Goal: Task Accomplishment & Management: Manage account settings

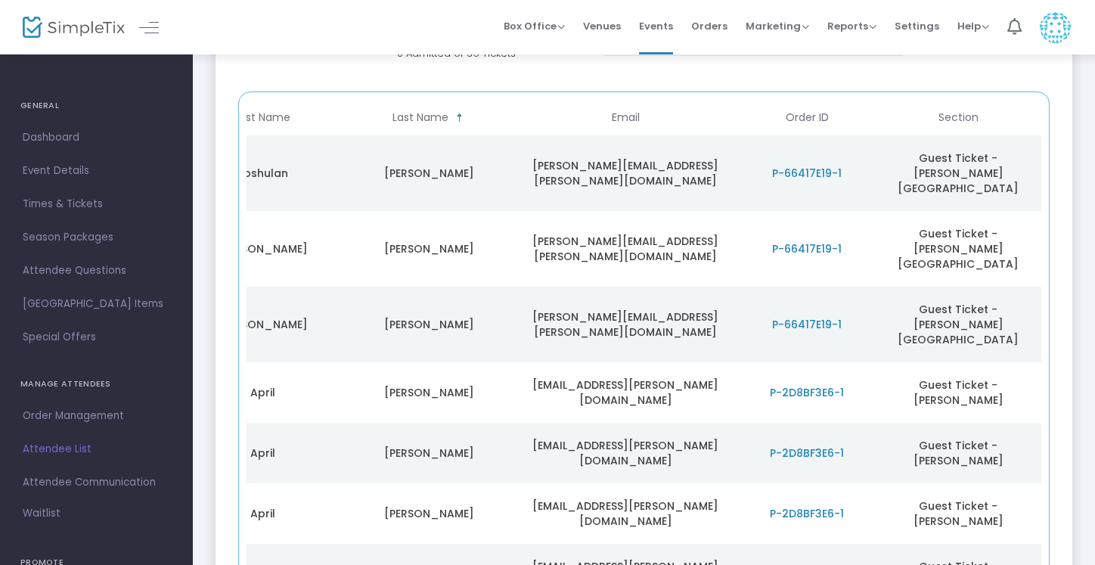
scroll to position [0, 264]
click at [808, 317] on span "P-66417E19-1" at bounding box center [807, 324] width 70 height 15
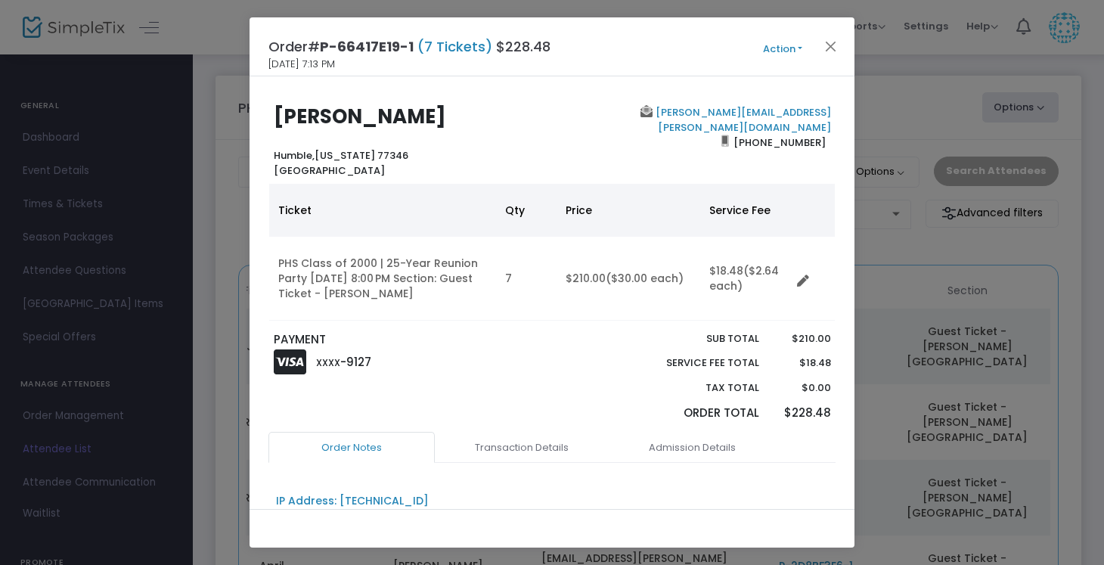
scroll to position [0, 0]
click at [781, 54] on button "Action" at bounding box center [782, 49] width 91 height 17
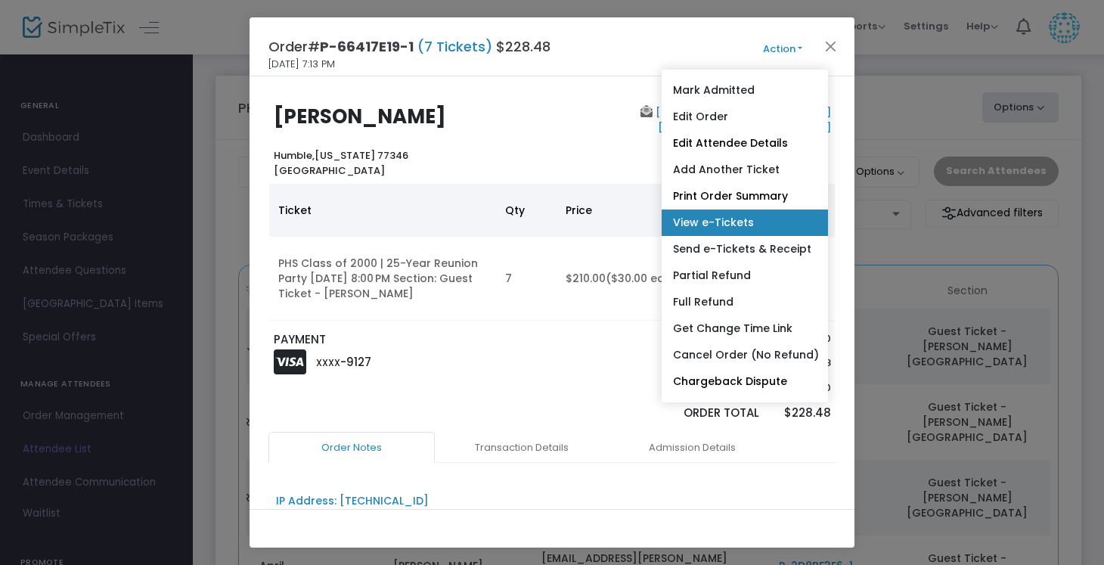
click at [723, 224] on link "View e-Tickets" at bounding box center [744, 222] width 166 height 26
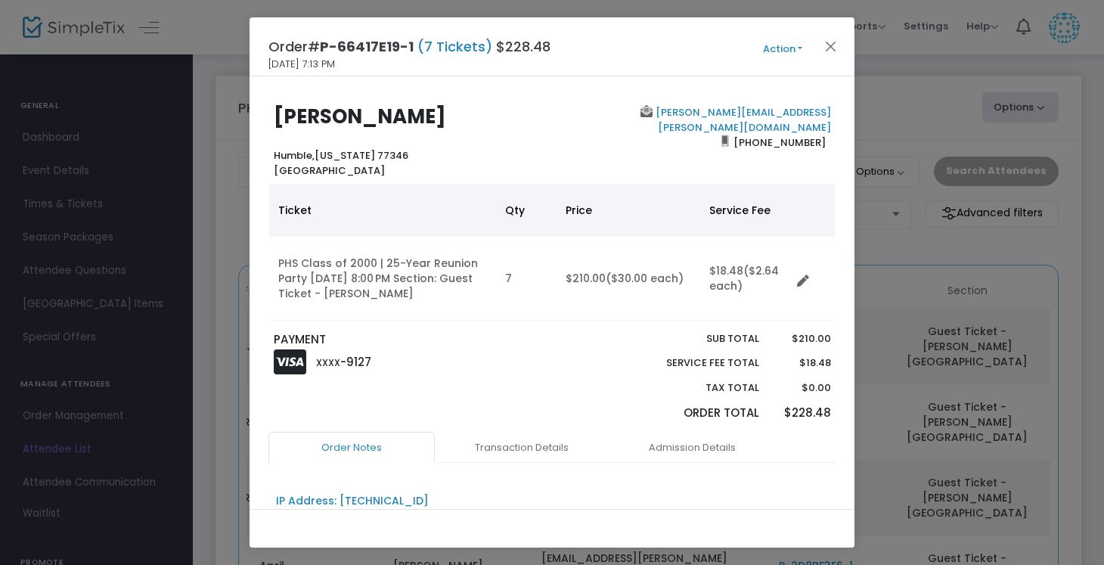
drag, startPoint x: 831, startPoint y: 39, endPoint x: 826, endPoint y: 222, distance: 183.0
click at [826, 222] on div "Order# P-66417E19-1 (7 Tickets) $228.48 [DATE] 7:13 PM Action Mark Admitted Edi…" at bounding box center [551, 282] width 605 height 531
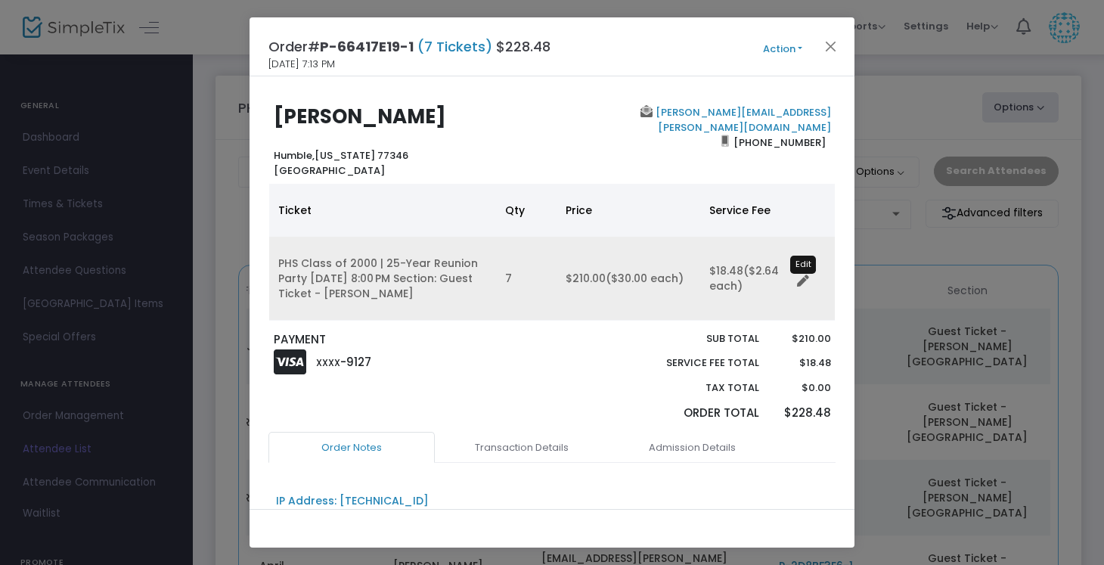
click at [805, 280] on icon "Data table" at bounding box center [803, 281] width 12 height 12
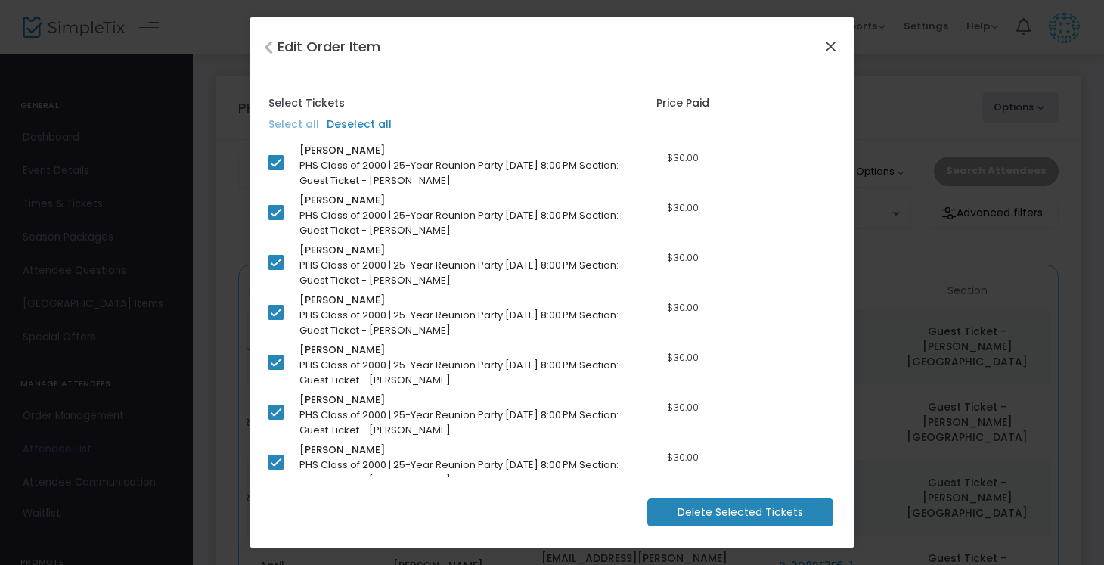
click at [830, 45] on button "Close" at bounding box center [831, 46] width 20 height 20
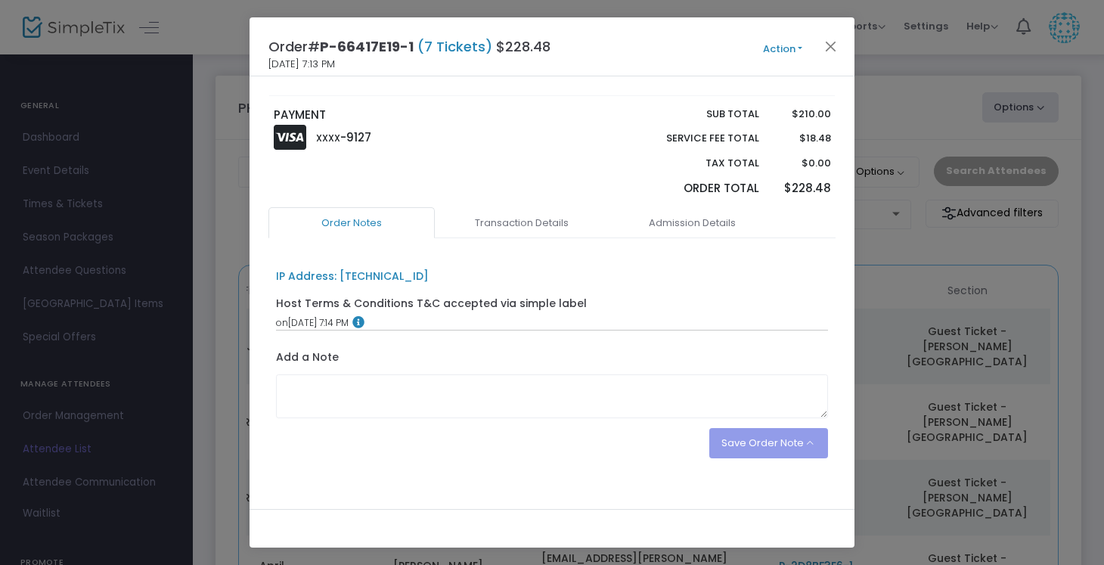
scroll to position [228, 0]
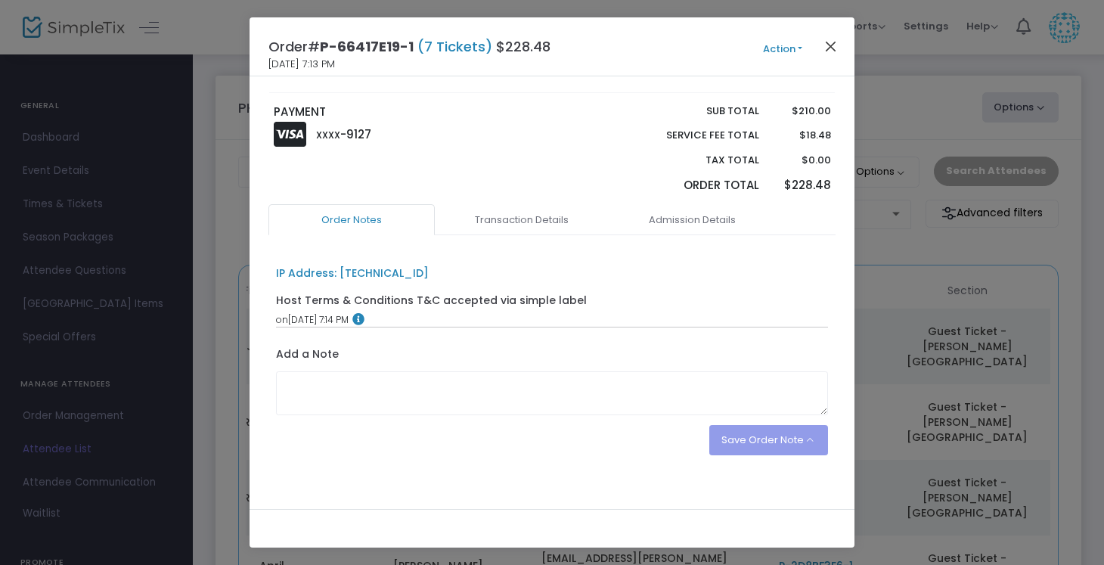
click at [831, 53] on button "Close" at bounding box center [831, 46] width 20 height 20
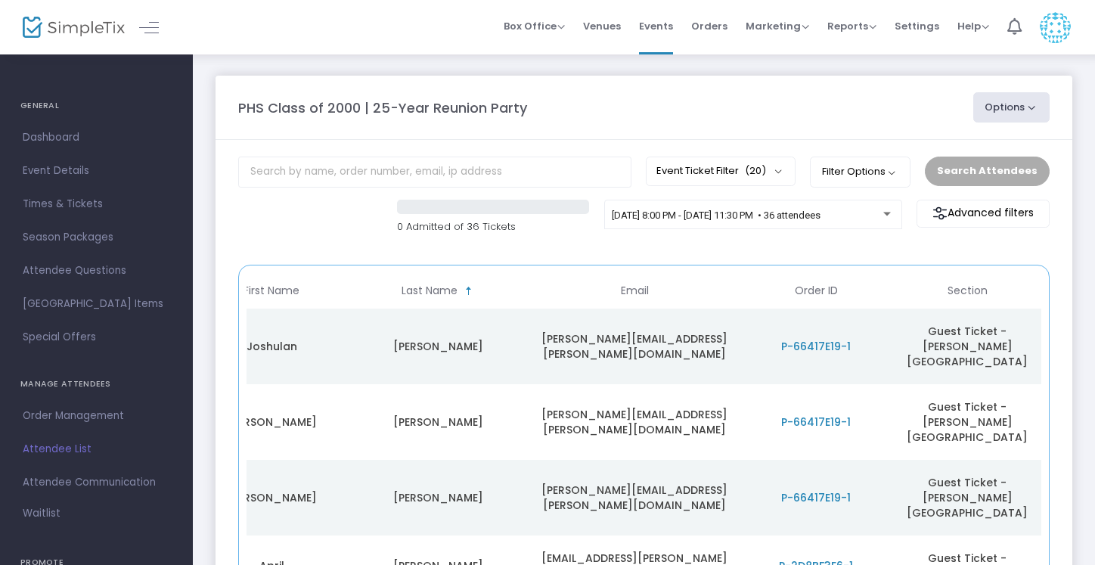
scroll to position [0, 0]
click at [850, 172] on button "Filter Options" at bounding box center [860, 171] width 101 height 30
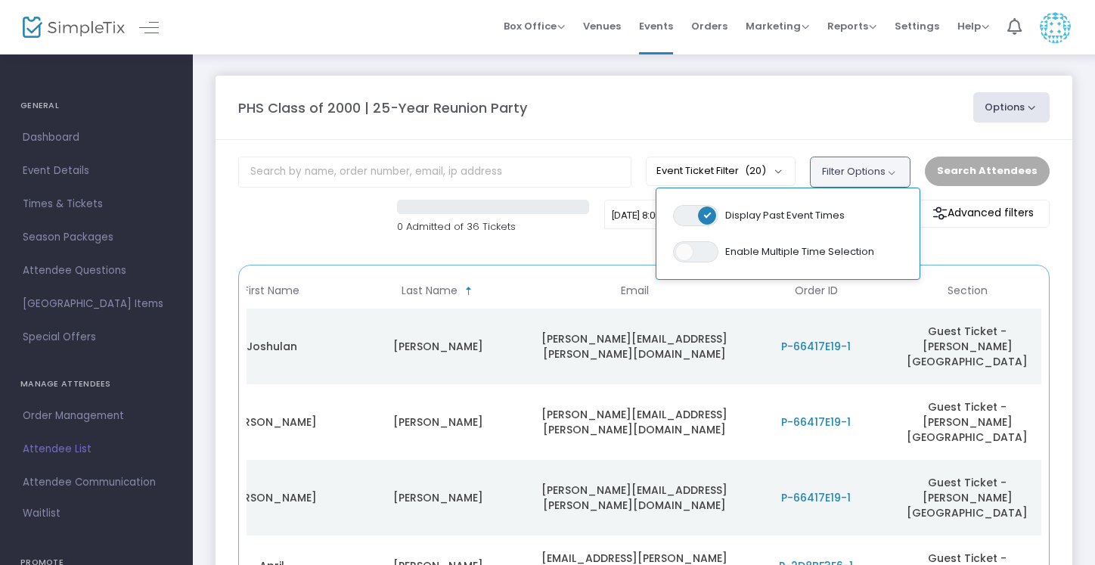
click at [850, 172] on button "Filter Options" at bounding box center [860, 171] width 101 height 30
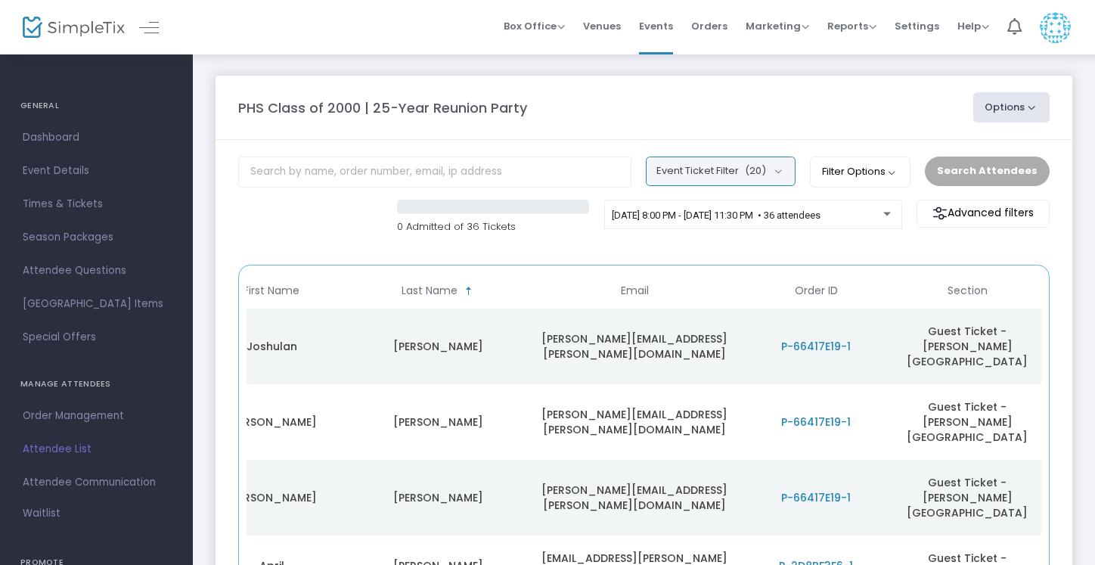
click at [739, 176] on button "Event Ticket Filter (20)" at bounding box center [721, 170] width 150 height 29
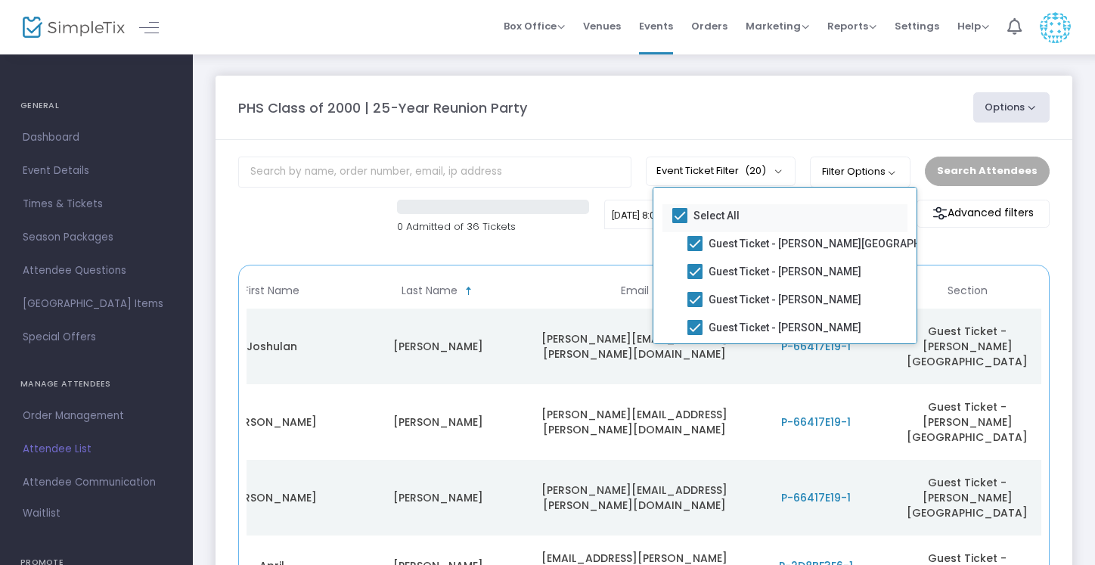
click at [683, 221] on span at bounding box center [679, 215] width 15 height 15
click at [680, 223] on input "Select All" at bounding box center [679, 223] width 1 height 1
checkbox input "false"
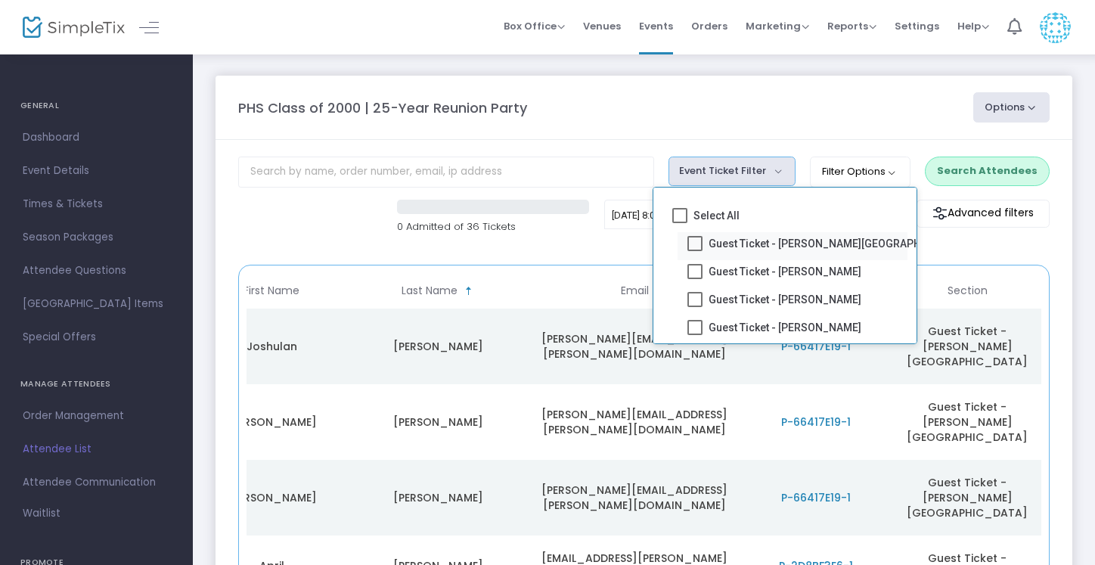
click at [687, 241] on mat-checkbox "Guest Ticket - [PERSON_NAME][GEOGRAPHIC_DATA]" at bounding box center [792, 246] width 230 height 28
click at [699, 244] on span at bounding box center [694, 243] width 15 height 15
click at [695, 251] on input "Guest Ticket - [PERSON_NAME][GEOGRAPHIC_DATA]" at bounding box center [694, 251] width 1 height 1
checkbox input "true"
click at [801, 132] on m-panel-header "PHS Class of 2000 | 25-Year Reunion Party Options Export List Print Name Tags E…" at bounding box center [643, 108] width 856 height 64
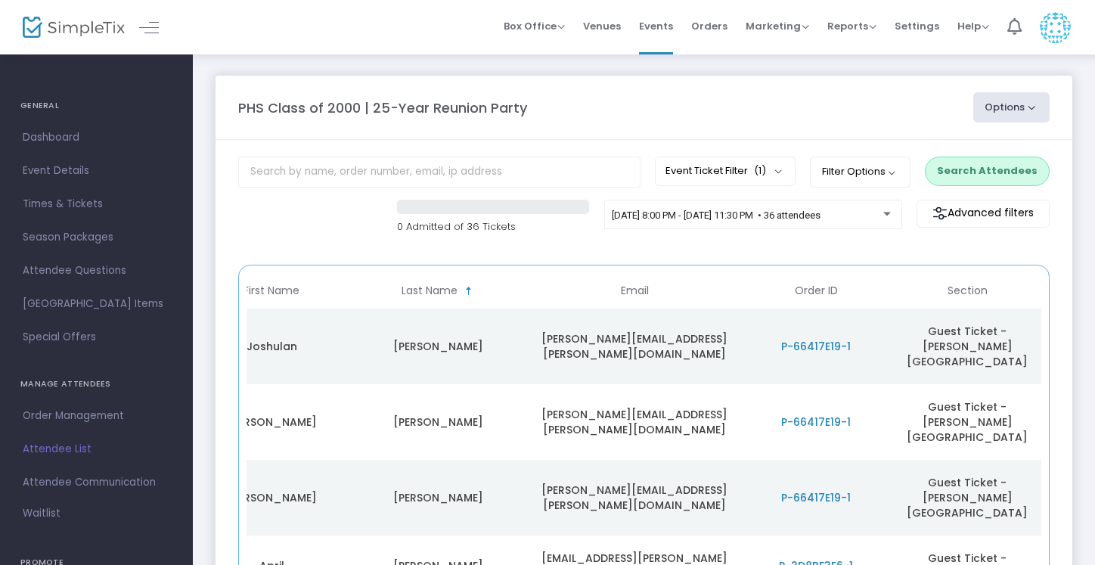
click at [963, 171] on button "Search Attendees" at bounding box center [987, 170] width 125 height 29
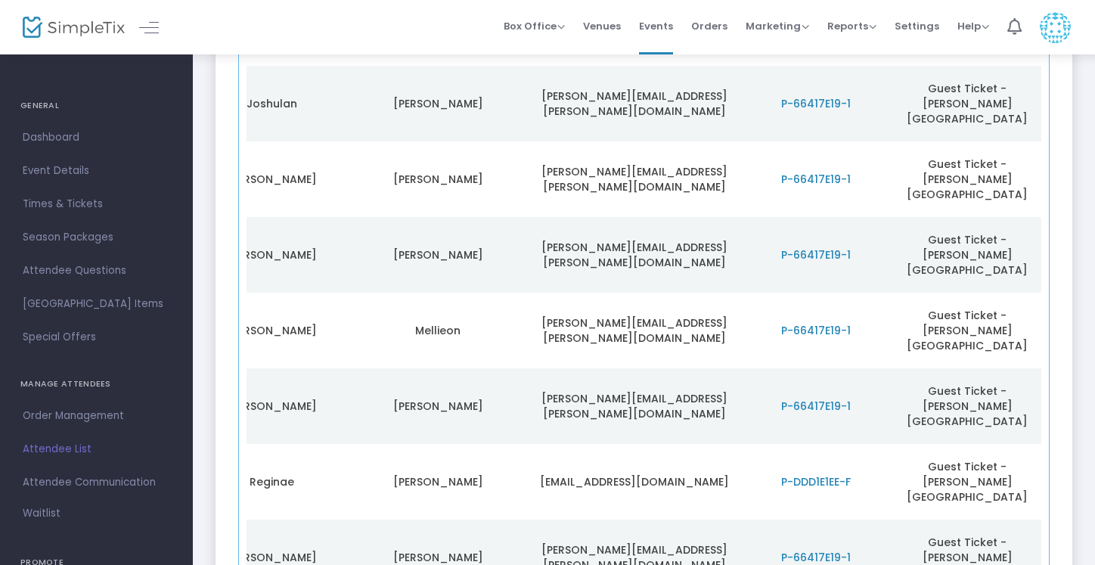
scroll to position [235, 0]
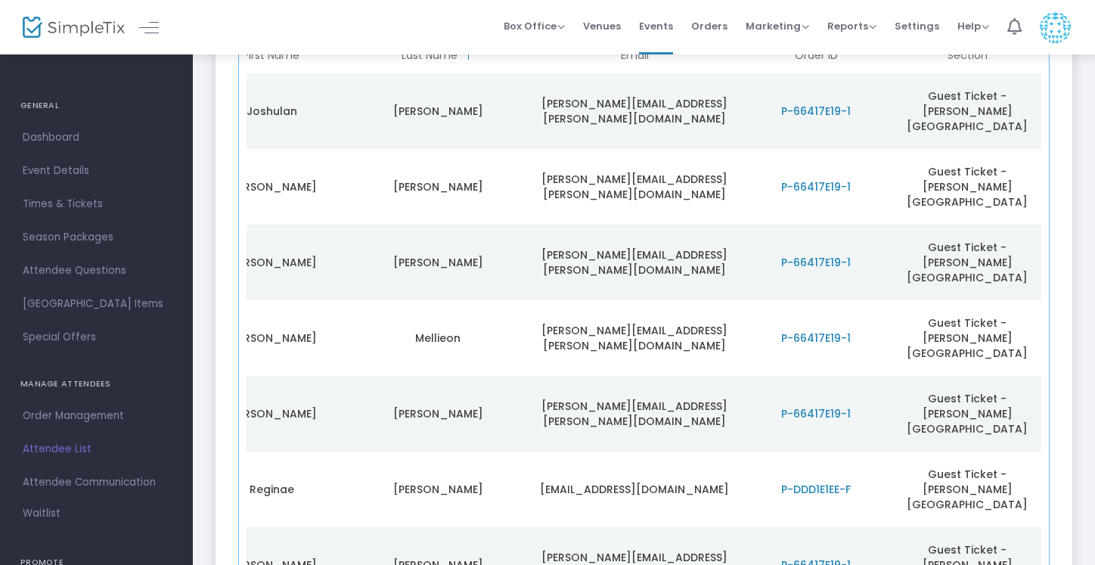
click at [826, 406] on span "P-66417E19-1" at bounding box center [816, 413] width 70 height 15
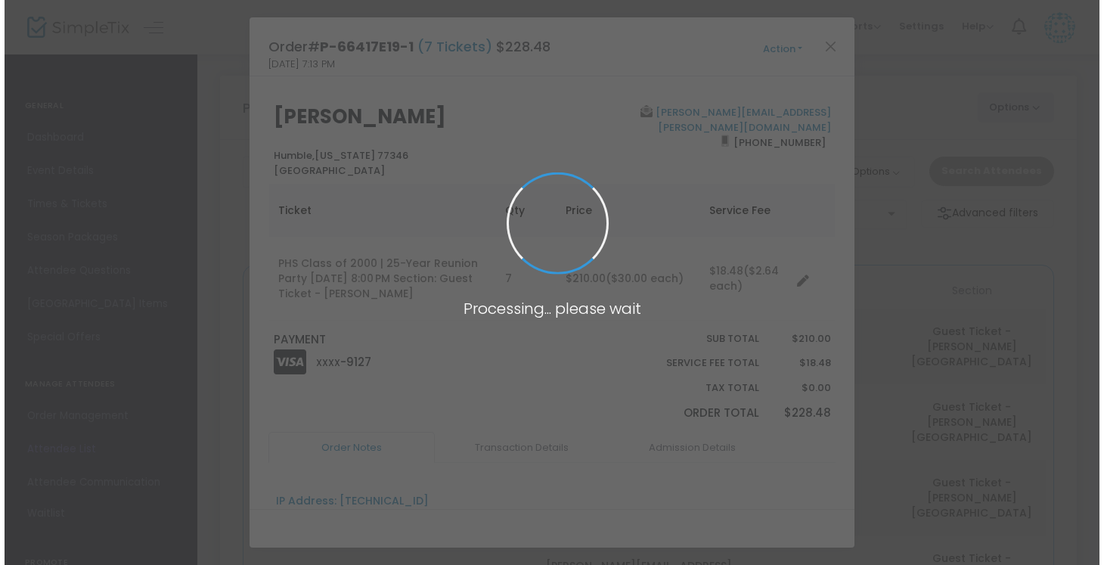
scroll to position [0, 0]
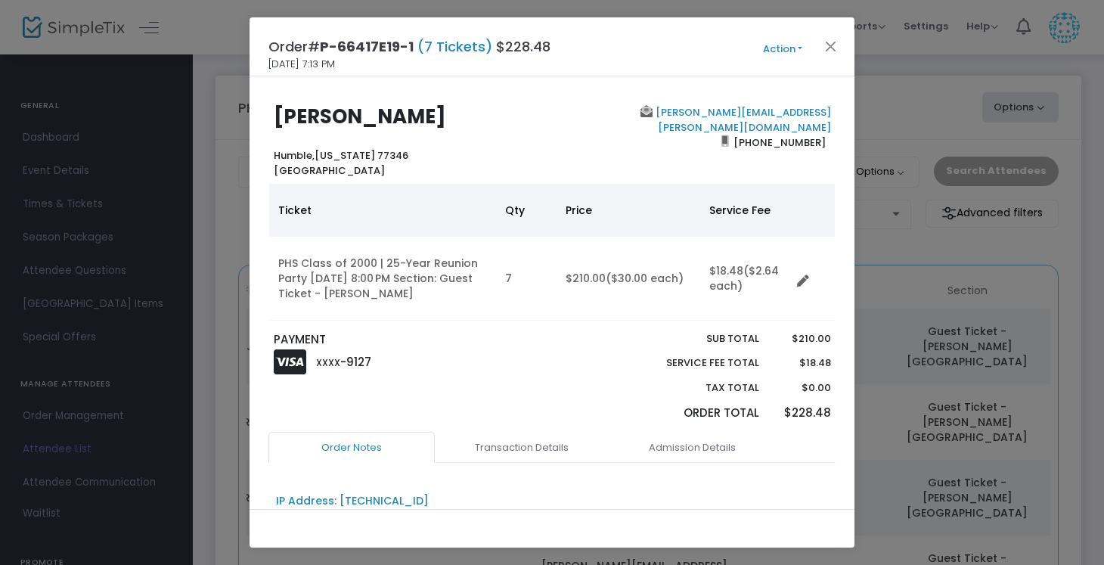
click at [802, 48] on button "Action" at bounding box center [782, 49] width 91 height 17
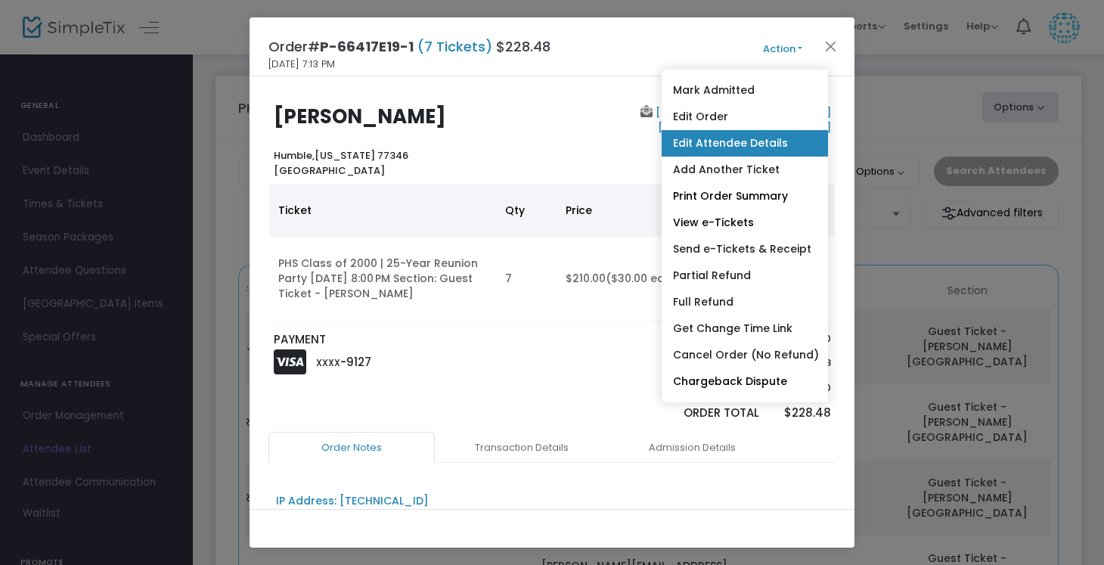
click at [740, 143] on link "Edit Attendee Details" at bounding box center [744, 143] width 166 height 26
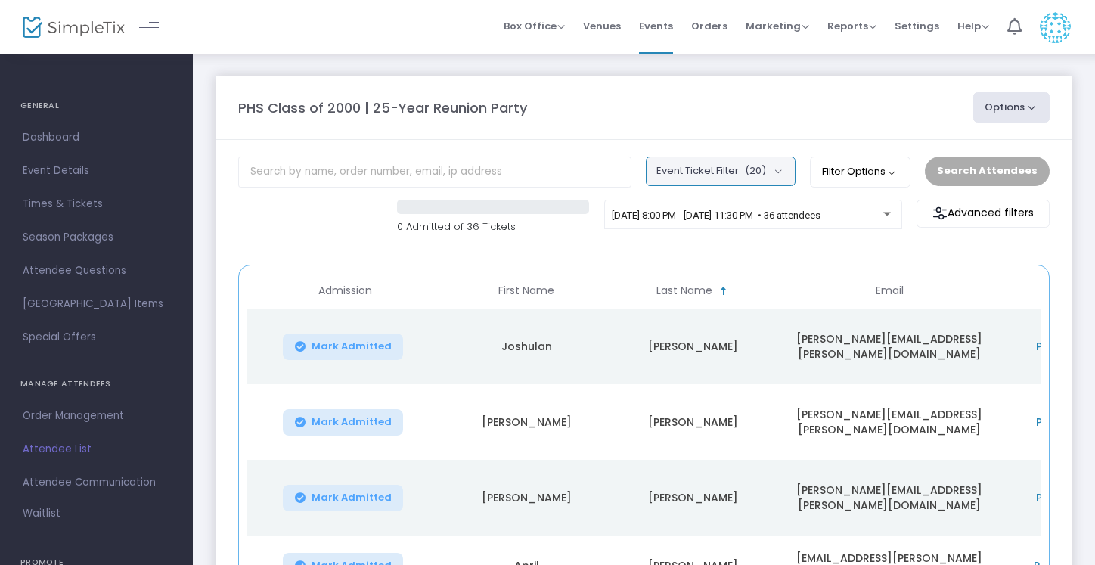
click at [785, 163] on button "Event Ticket Filter (20)" at bounding box center [721, 170] width 150 height 29
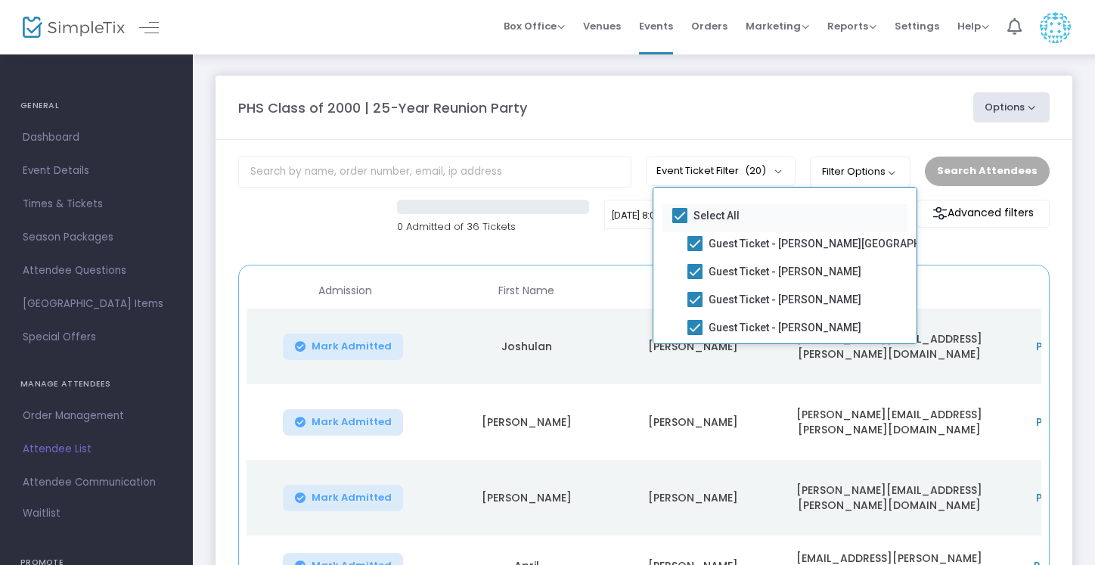
click at [669, 217] on mat-checkbox "Select All" at bounding box center [784, 218] width 245 height 28
click at [679, 218] on span at bounding box center [679, 215] width 15 height 15
click at [679, 223] on input "Select All" at bounding box center [679, 223] width 1 height 1
checkbox input "false"
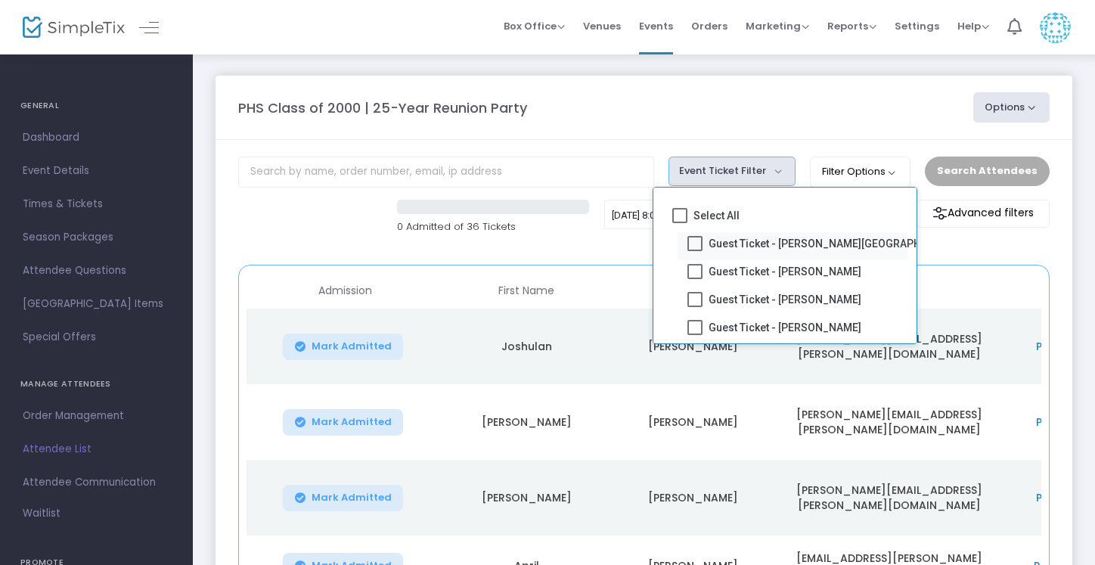
click at [692, 249] on span at bounding box center [694, 243] width 15 height 15
click at [694, 251] on input "Guest Ticket - [PERSON_NAME][GEOGRAPHIC_DATA]" at bounding box center [694, 251] width 1 height 1
checkbox input "true"
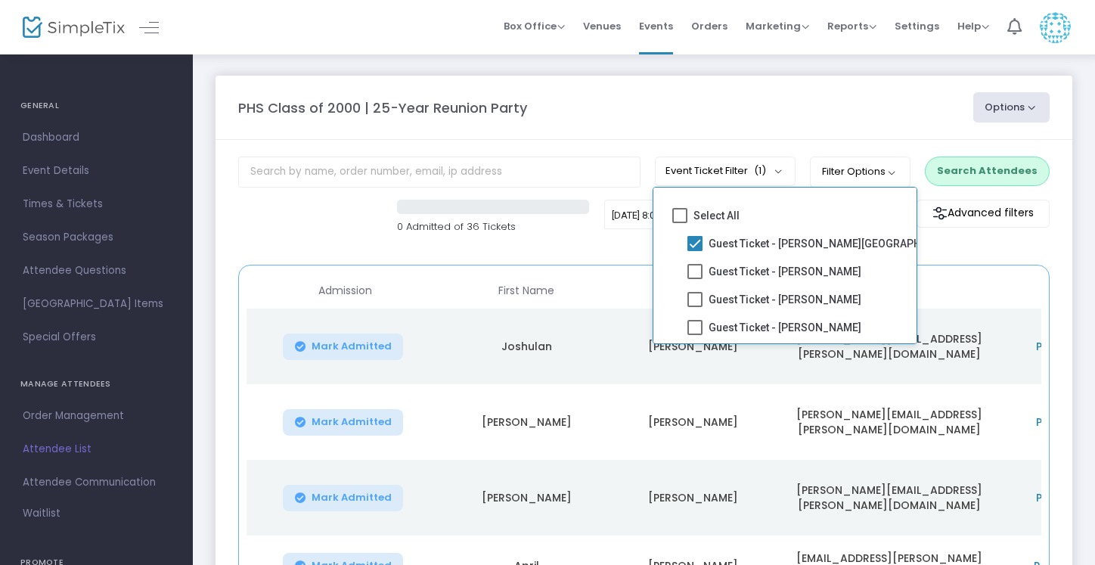
click at [879, 140] on m-panel-content "Event Ticket Filter (1) Select All Guest Ticket - R. GALES Guest Ticket - V. ME…" at bounding box center [643, 522] width 856 height 765
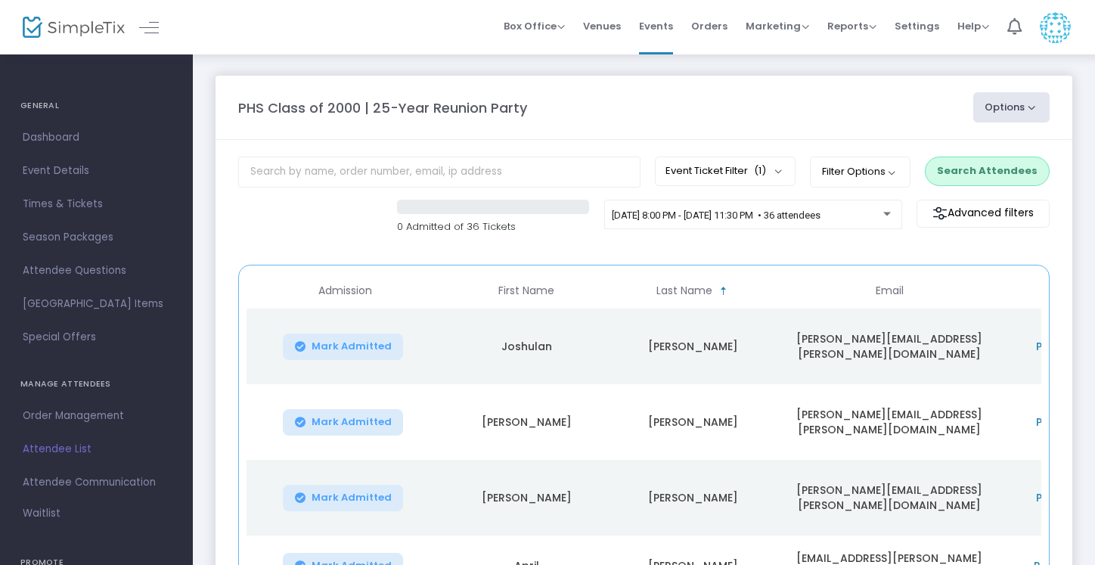
click at [962, 163] on button "Search Attendees" at bounding box center [987, 170] width 125 height 29
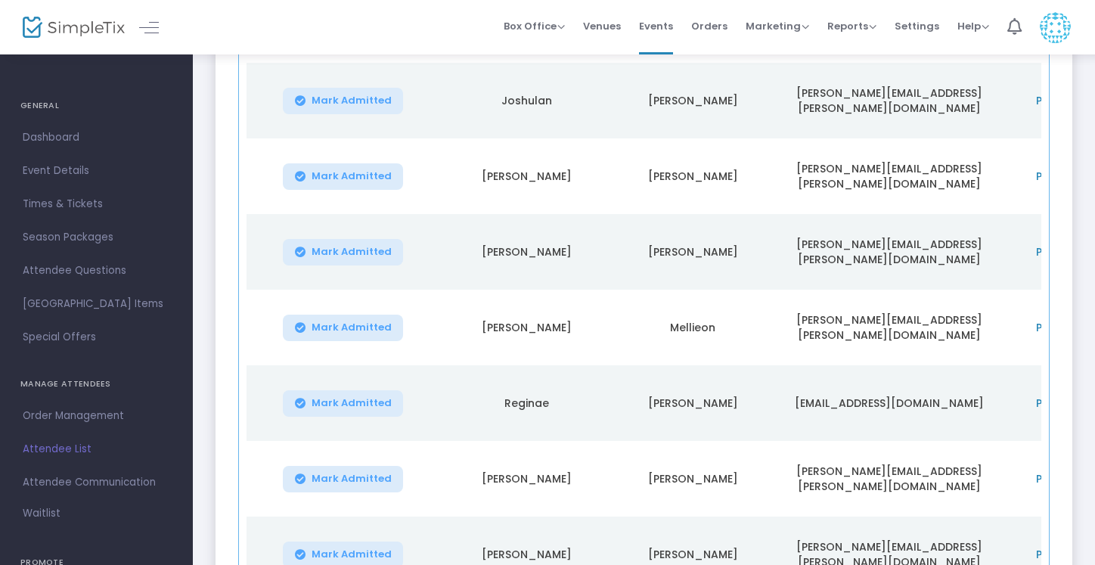
scroll to position [354, 0]
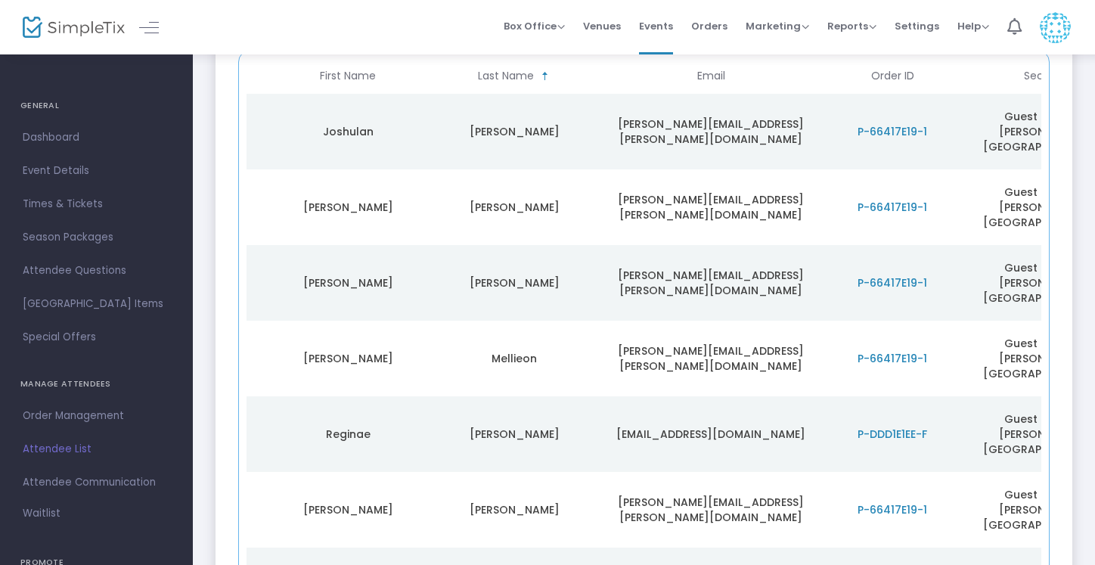
scroll to position [0, 0]
